Goal: Information Seeking & Learning: Understand process/instructions

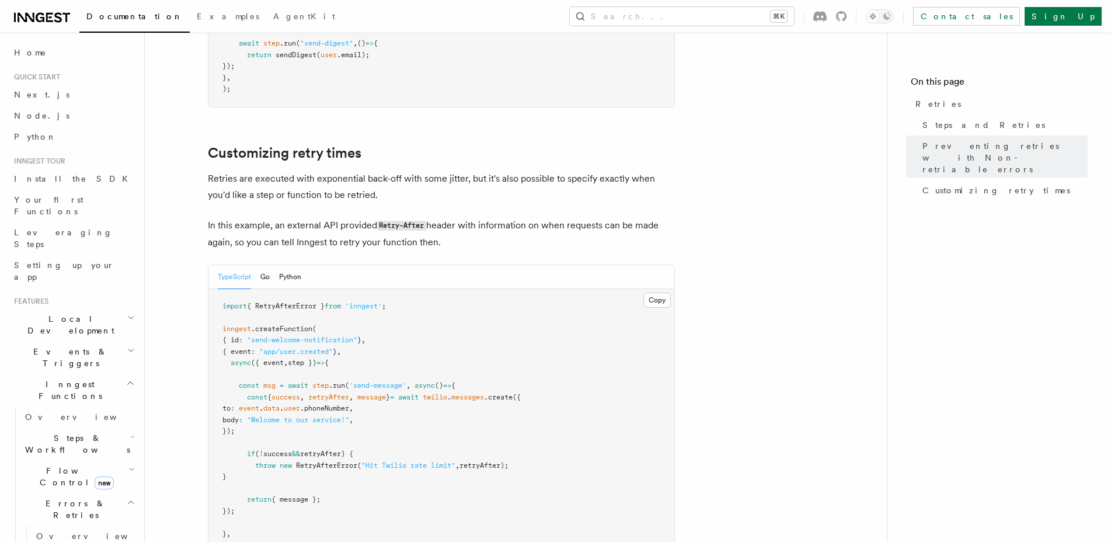
scroll to position [1419, 0]
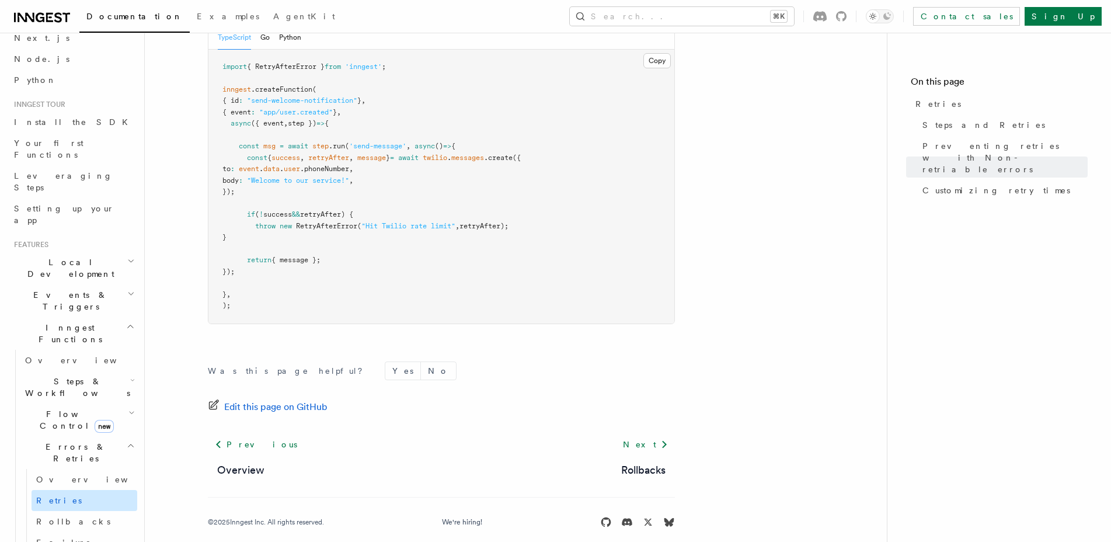
scroll to position [68, 0]
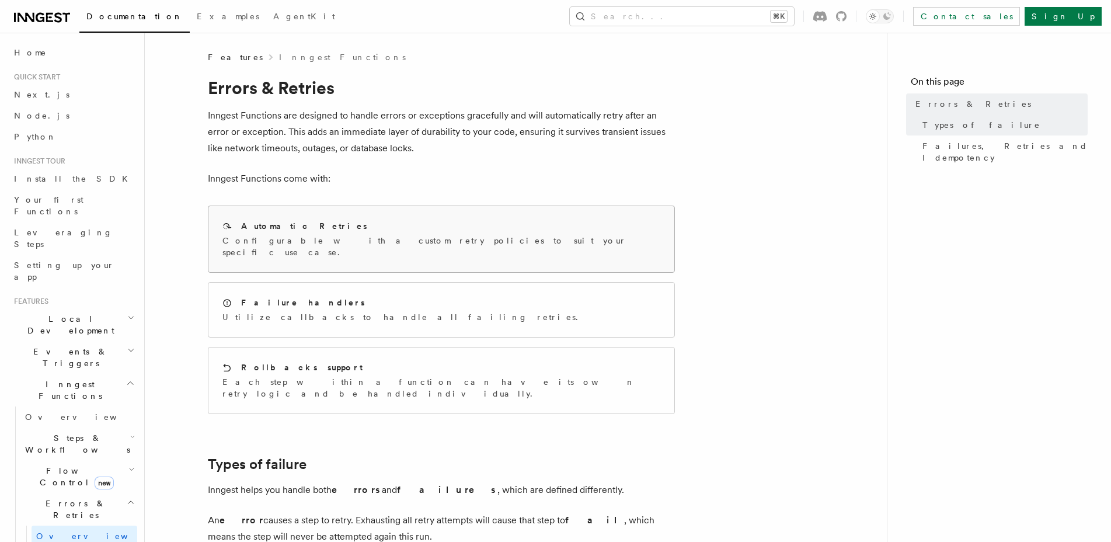
click at [456, 229] on div "Automatic Retries" at bounding box center [441, 226] width 438 height 12
click at [283, 361] on h2 "Rollbacks support" at bounding box center [301, 367] width 121 height 12
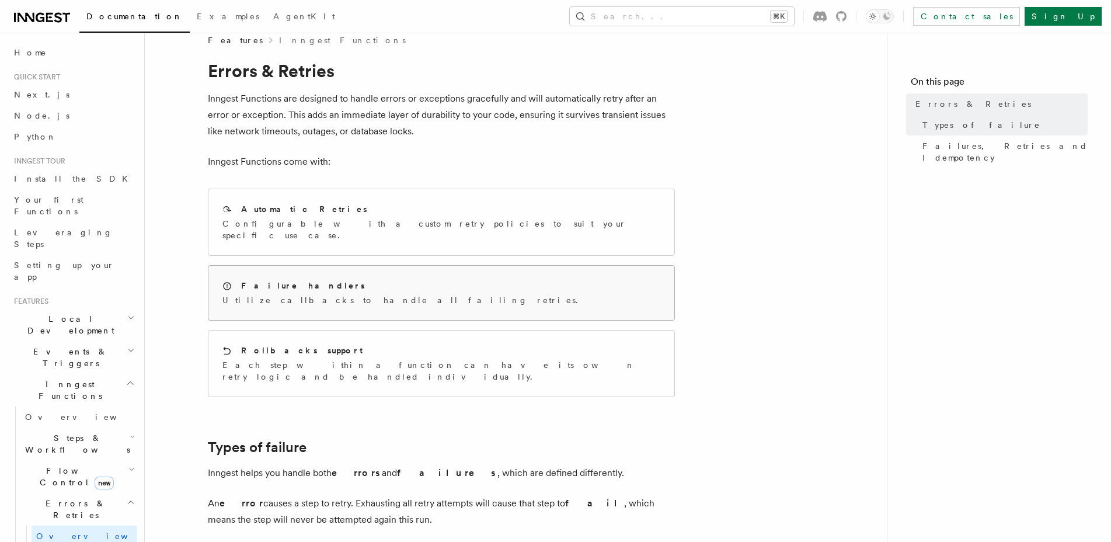
scroll to position [71, 0]
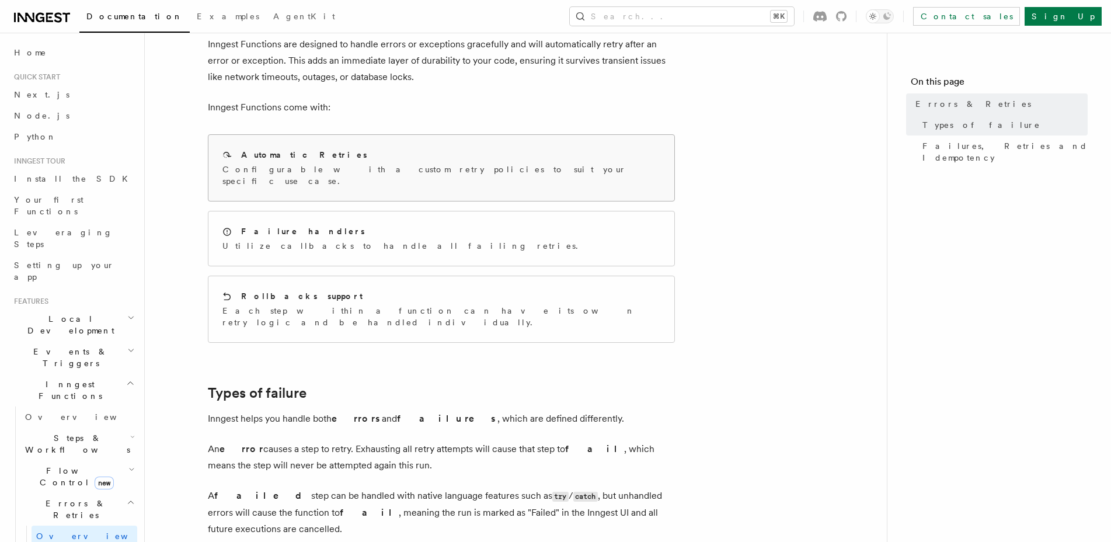
click at [368, 175] on div "Automatic Retries Configurable with a custom retry policies to suit your specif…" at bounding box center [441, 168] width 466 height 66
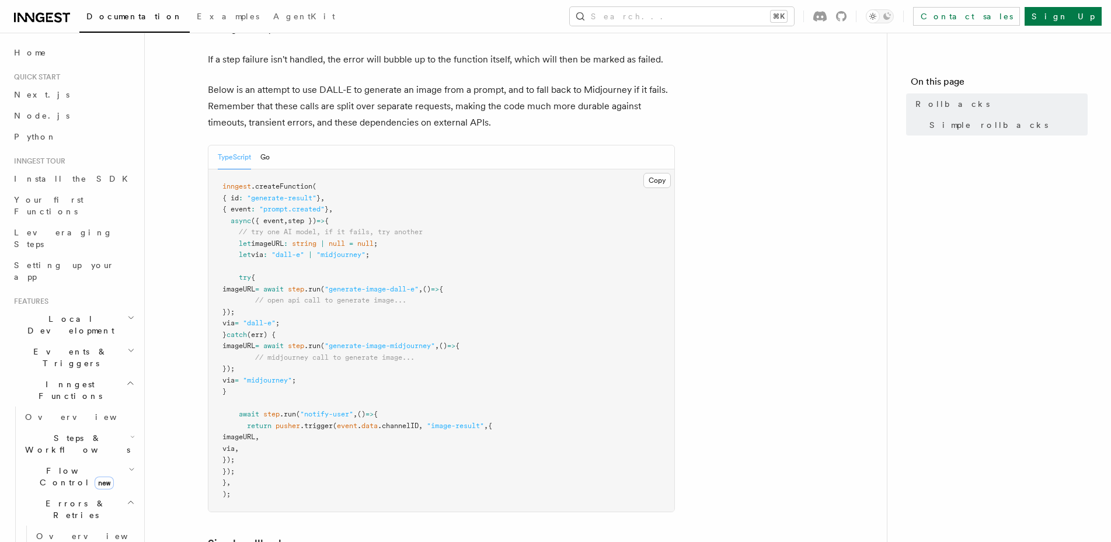
scroll to position [122, 0]
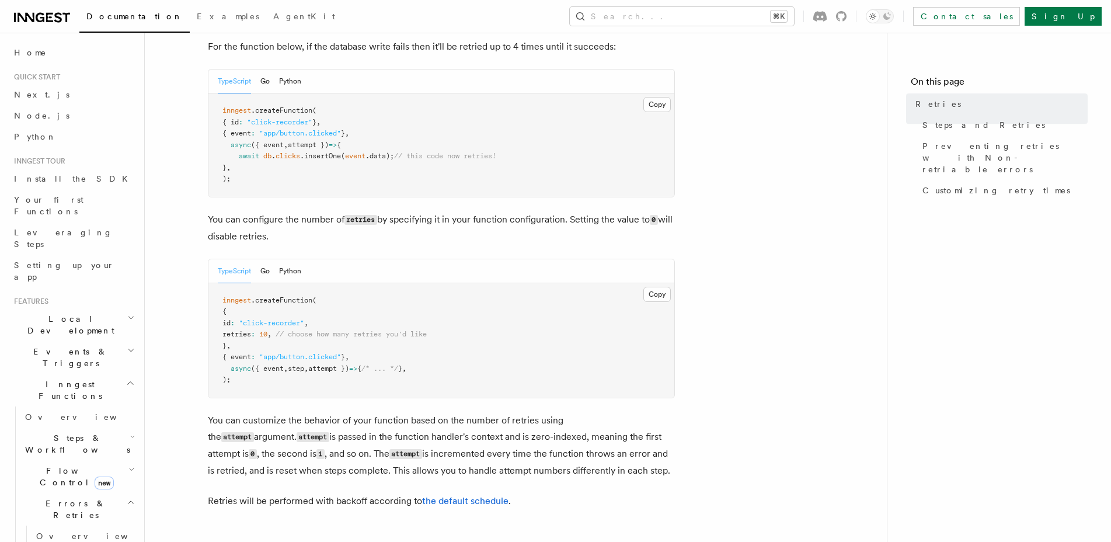
scroll to position [153, 0]
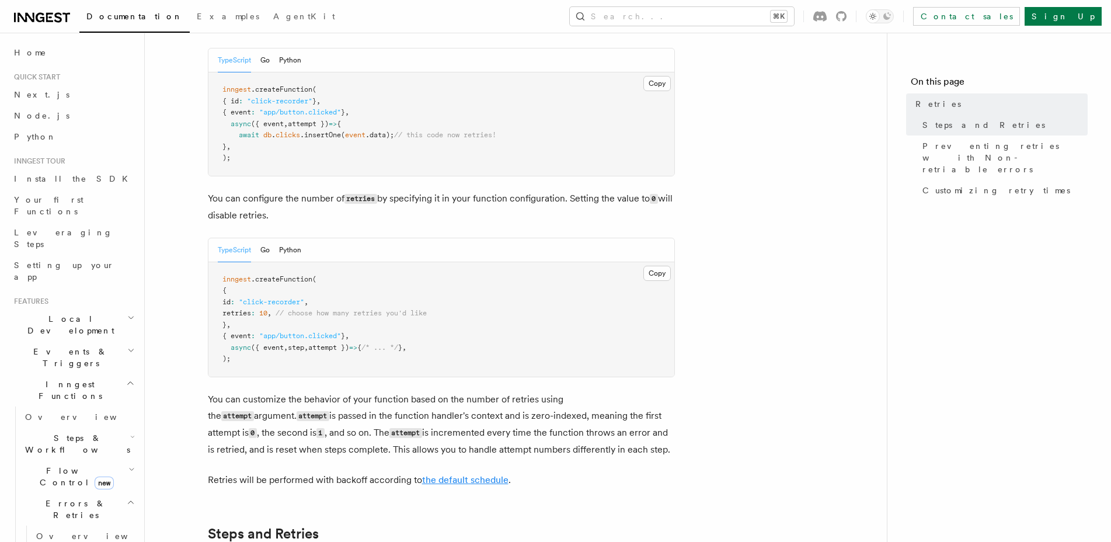
click at [459, 474] on link "the default schedule" at bounding box center [465, 479] width 86 height 11
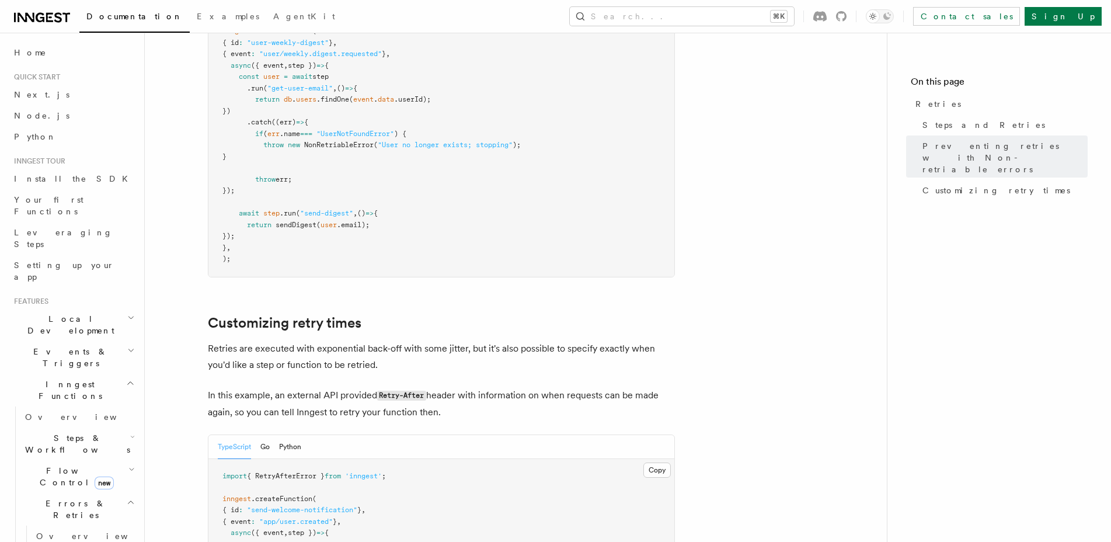
scroll to position [1265, 0]
